Goal: Transaction & Acquisition: Purchase product/service

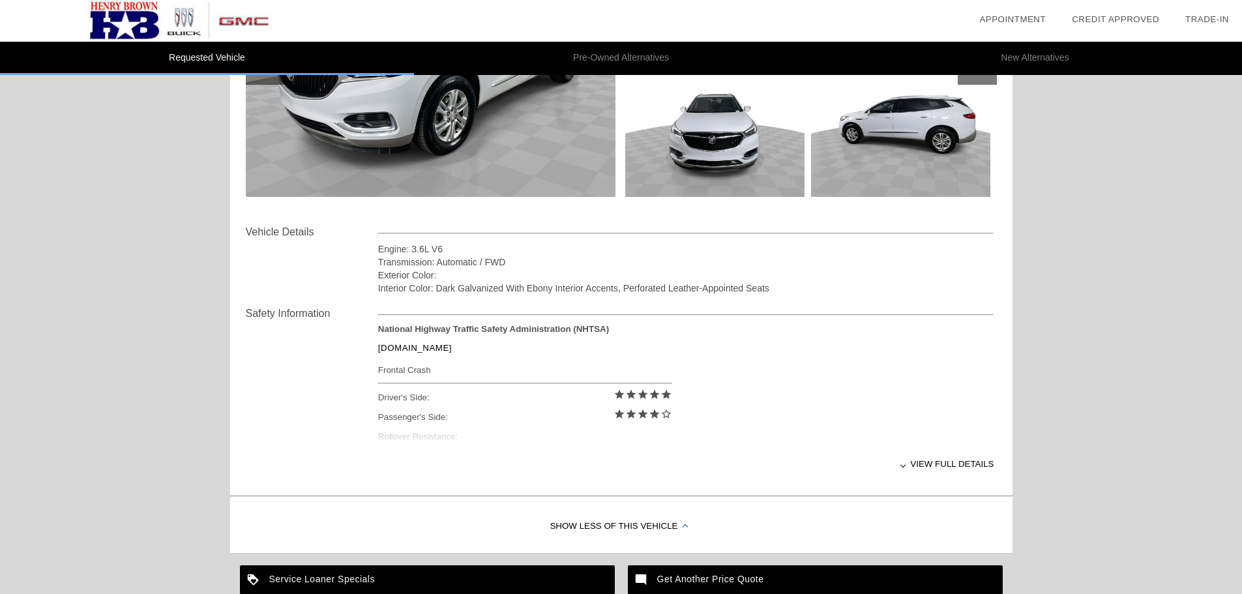
scroll to position [326, 0]
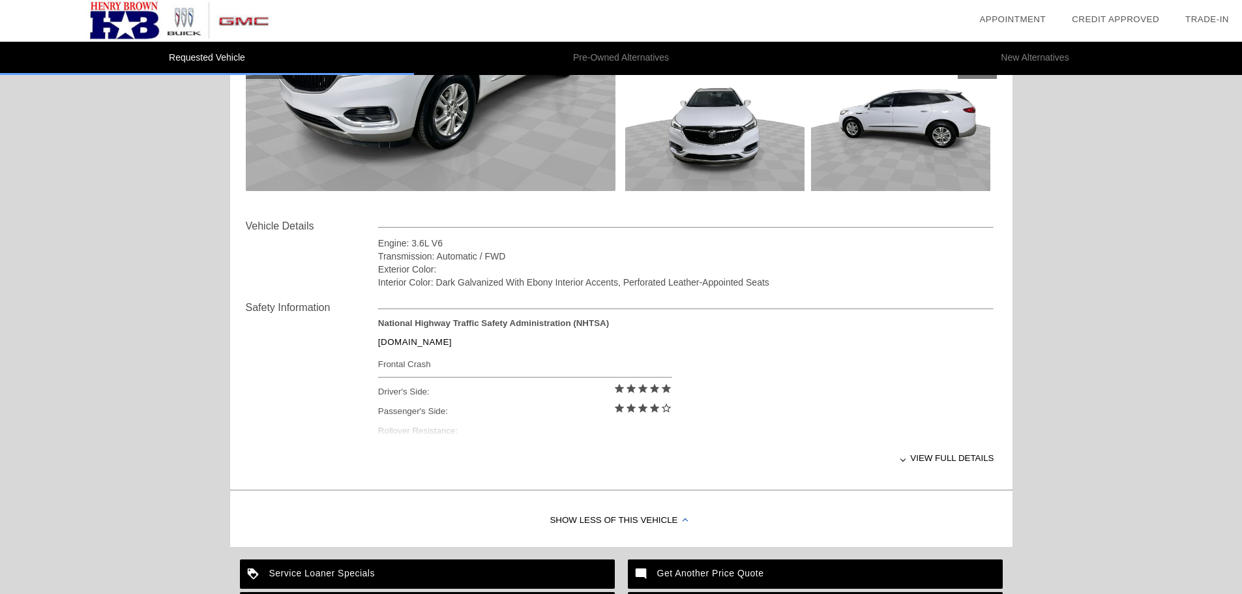
click at [925, 457] on div "View full details" at bounding box center [686, 458] width 616 height 32
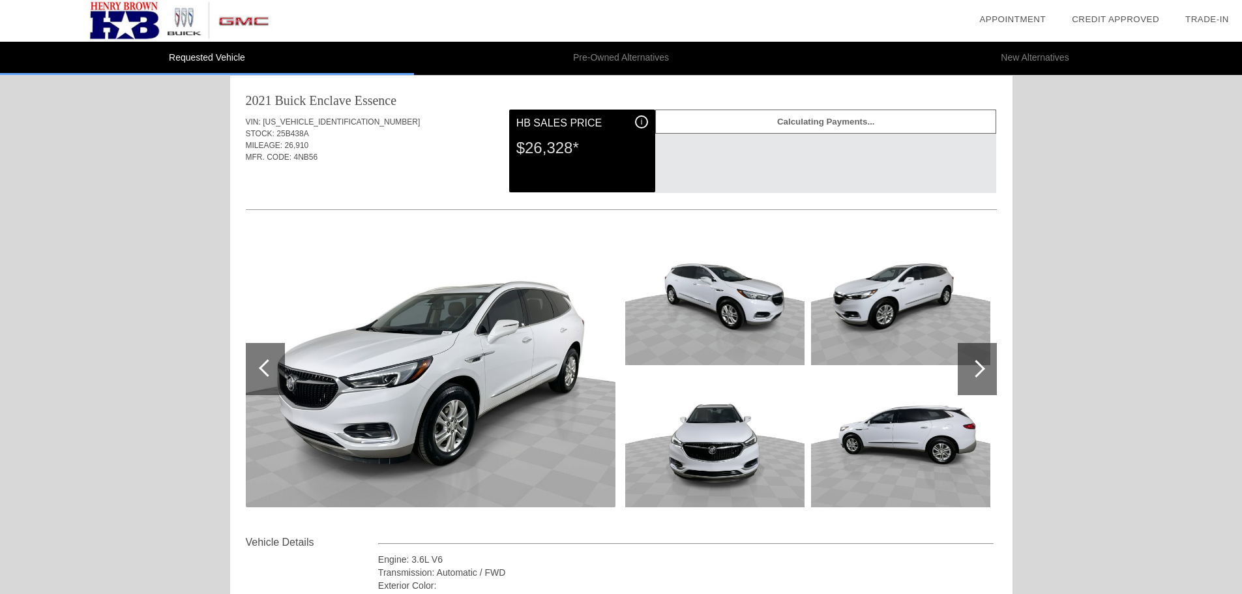
scroll to position [0, 0]
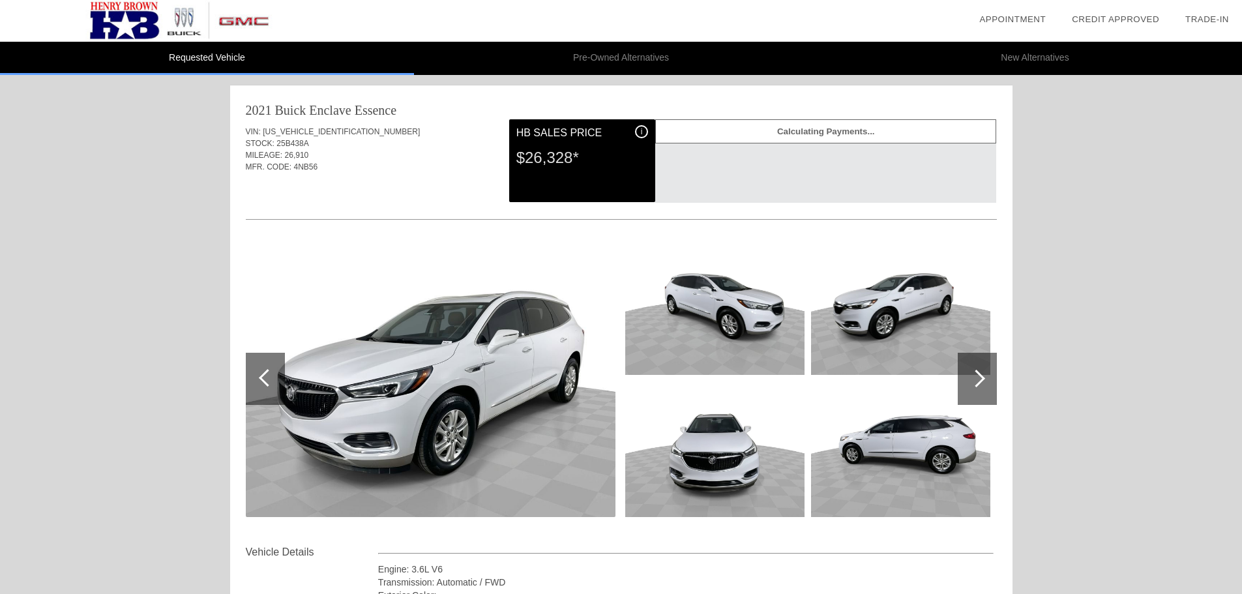
click at [975, 378] on div at bounding box center [977, 379] width 18 height 18
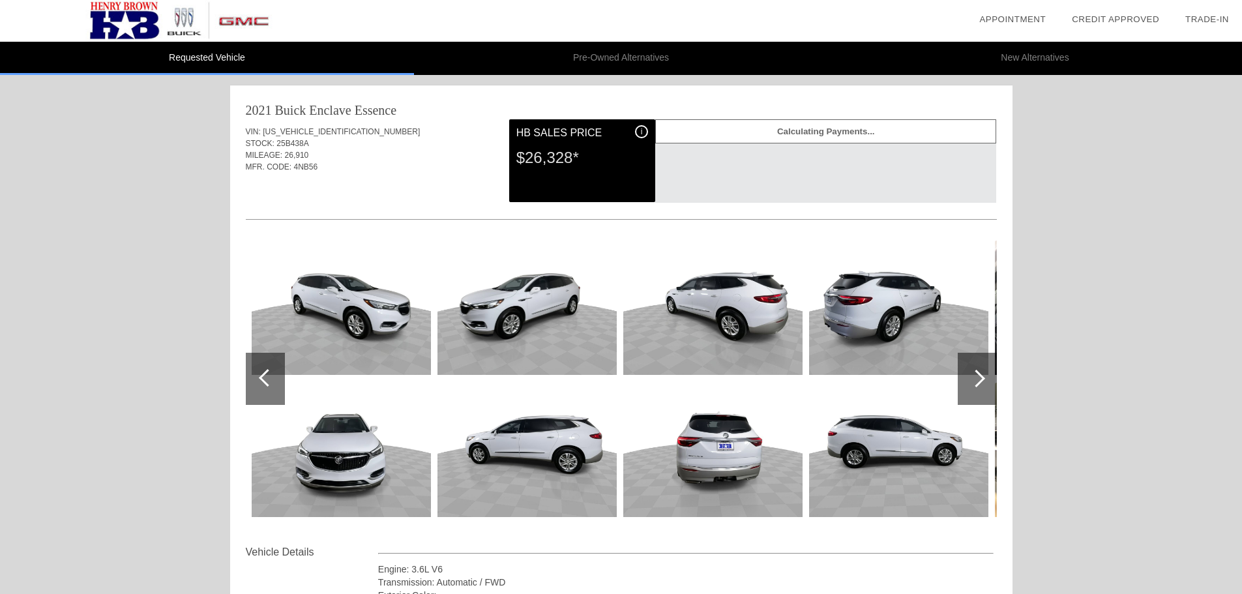
click at [975, 378] on div at bounding box center [977, 379] width 18 height 18
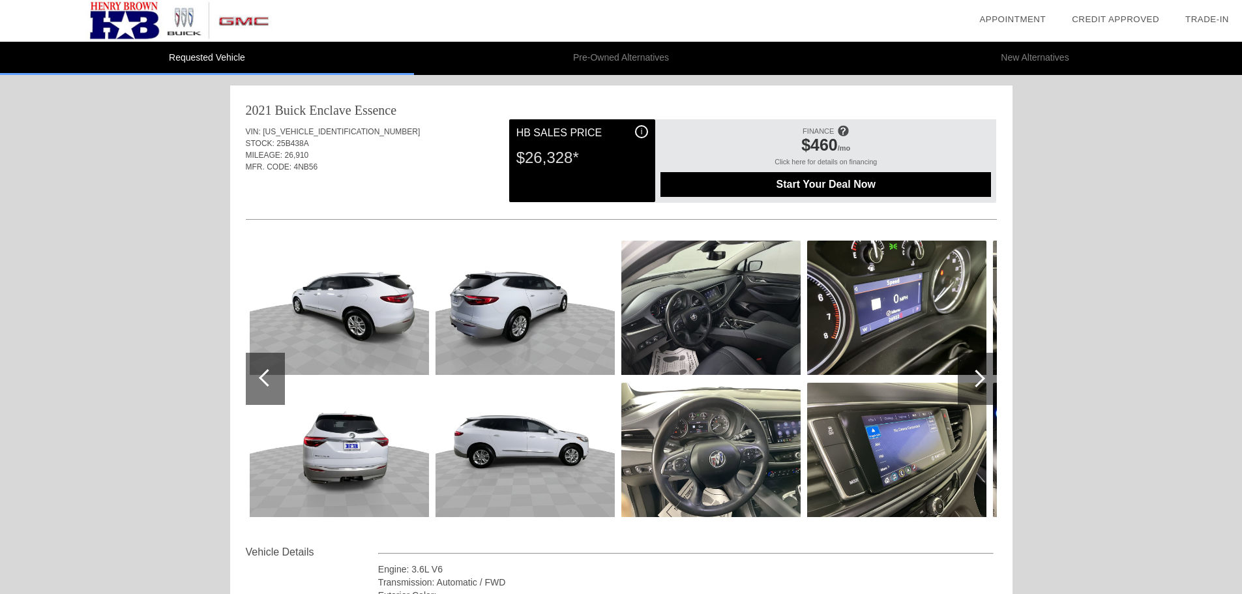
click at [975, 378] on div at bounding box center [977, 379] width 18 height 18
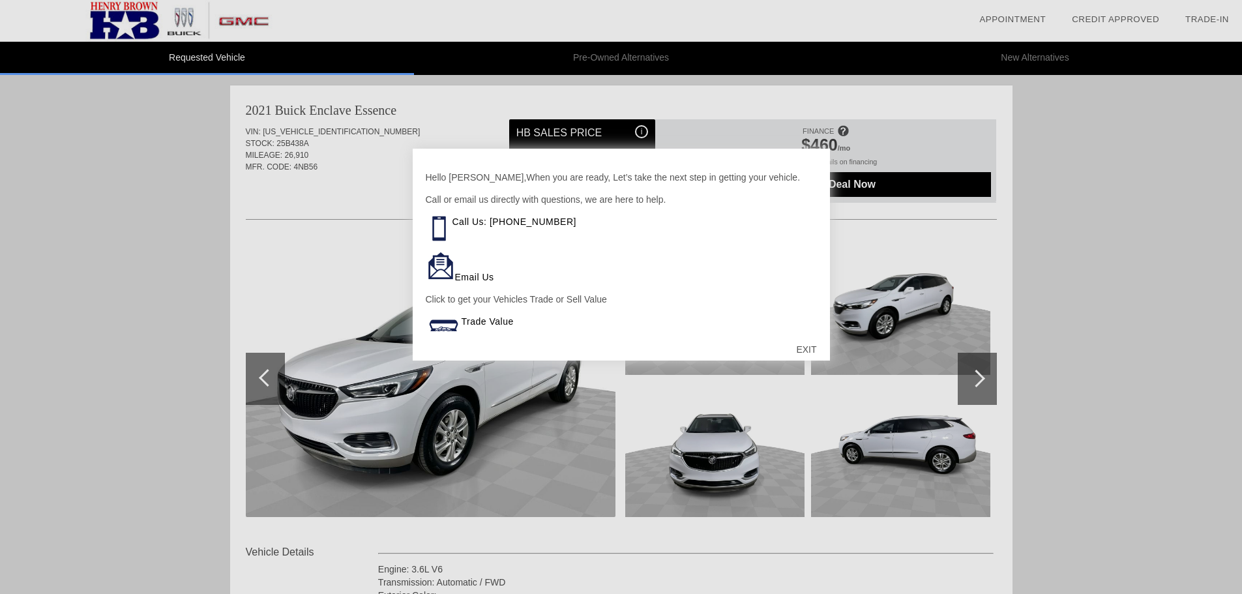
click at [1068, 331] on div at bounding box center [621, 297] width 1242 height 594
click at [813, 346] on div "EXIT" at bounding box center [806, 349] width 46 height 39
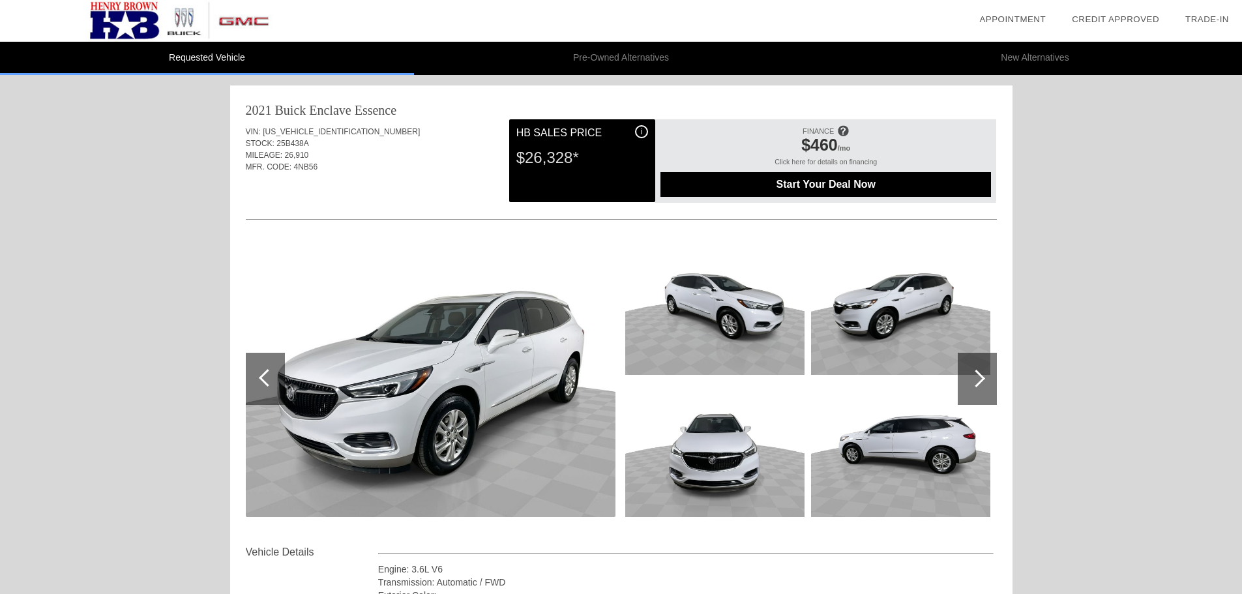
click at [639, 132] on div "i" at bounding box center [641, 131] width 13 height 13
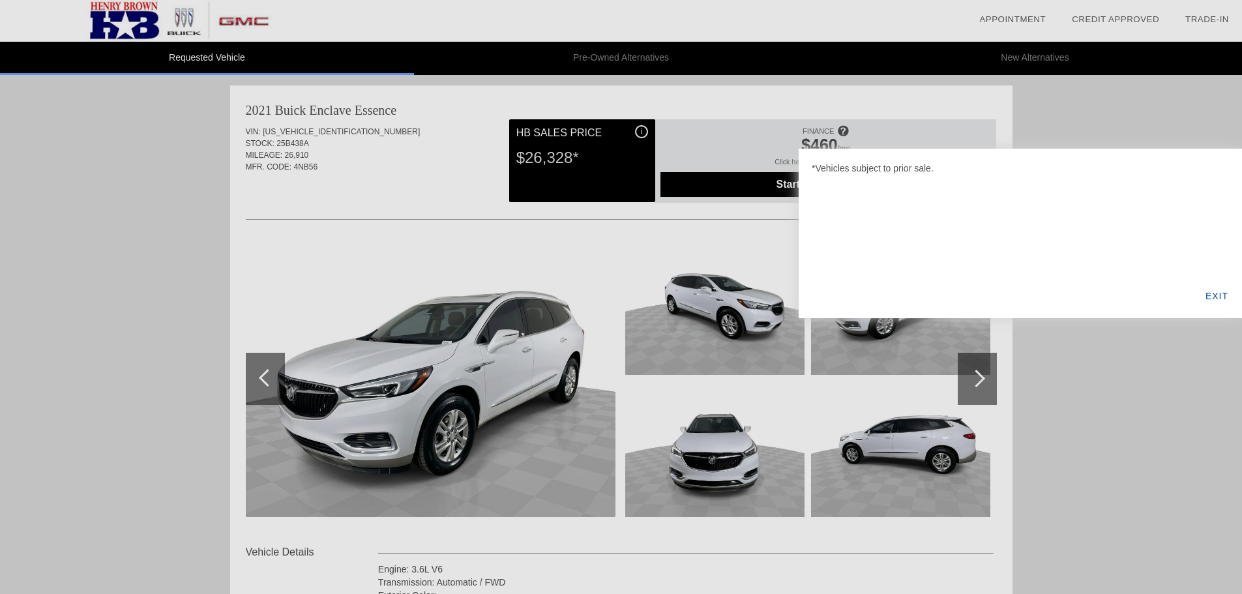
click at [1216, 295] on div "EXIT" at bounding box center [1217, 296] width 50 height 44
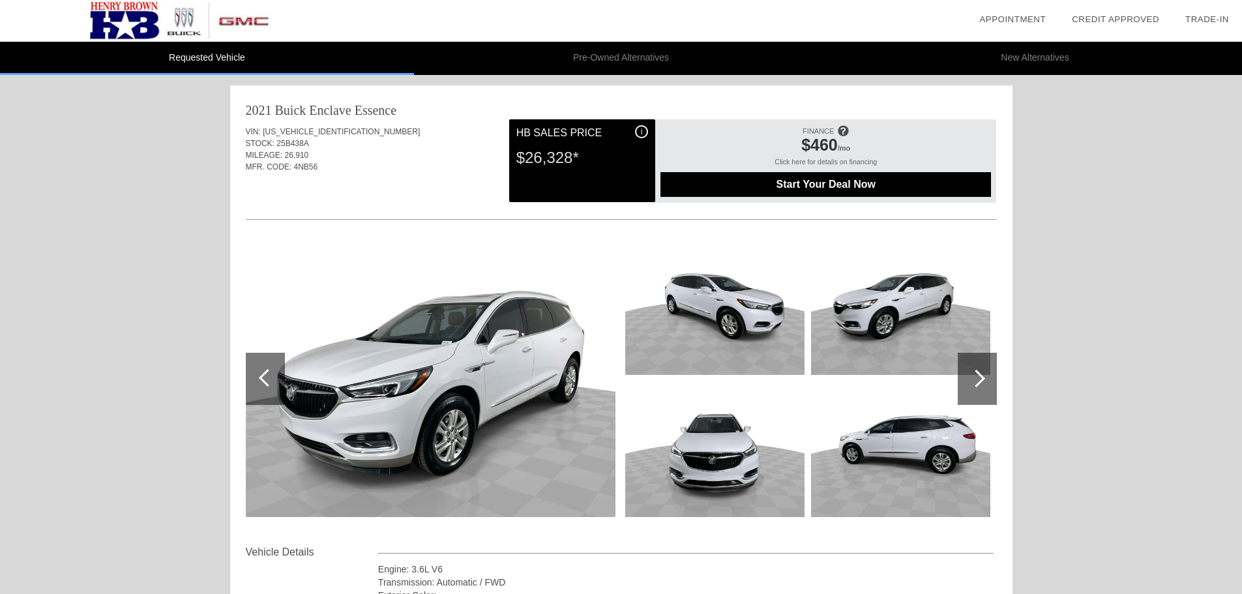
click at [849, 161] on div "Click here for details on financing" at bounding box center [826, 165] width 331 height 14
click at [981, 383] on div at bounding box center [977, 379] width 18 height 18
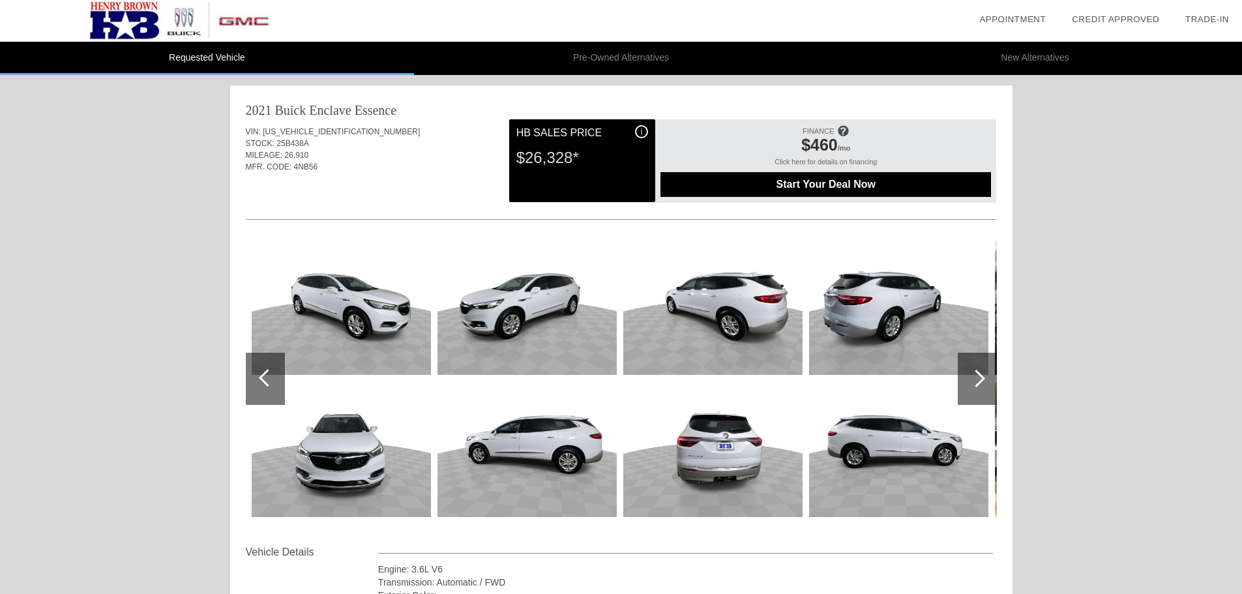
click at [842, 134] on span at bounding box center [843, 131] width 12 height 22
click at [322, 125] on div "VIN: [US_VEHICLE_IDENTIFICATION_NUMBER] STOCK: 25B438A MILEAGE: 26,910 MFR. COD…" at bounding box center [621, 149] width 751 height 61
copy span "[US_VEHICLE_IDENTIFICATION_NUMBER]"
click at [549, 153] on div "$26,328*" at bounding box center [583, 158] width 132 height 34
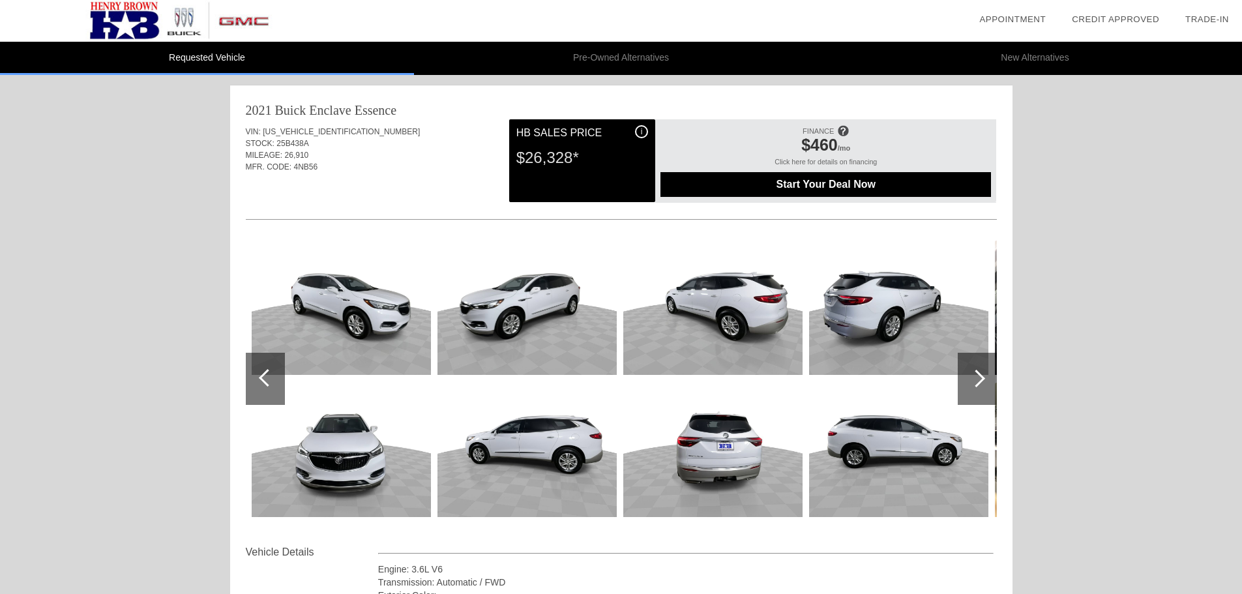
click at [549, 153] on div "$26,328*" at bounding box center [583, 158] width 132 height 34
copy div "$26,328* Calculating Payments..."
